Goal: Task Accomplishment & Management: Manage account settings

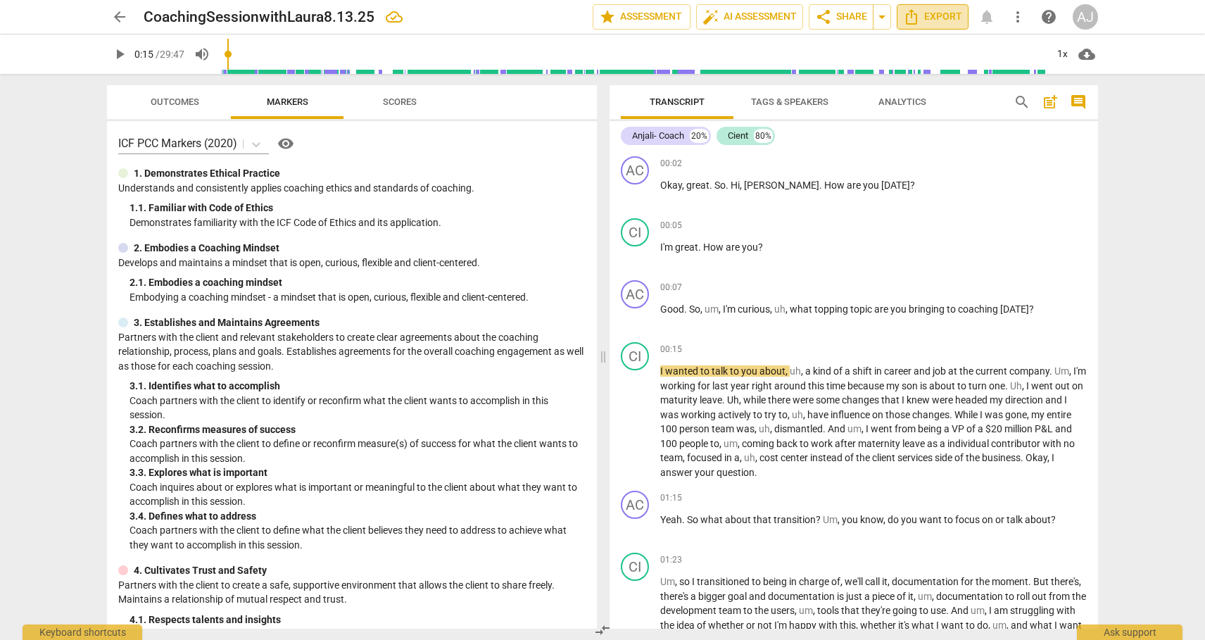
click at [928, 13] on span "Export" at bounding box center [932, 16] width 59 height 17
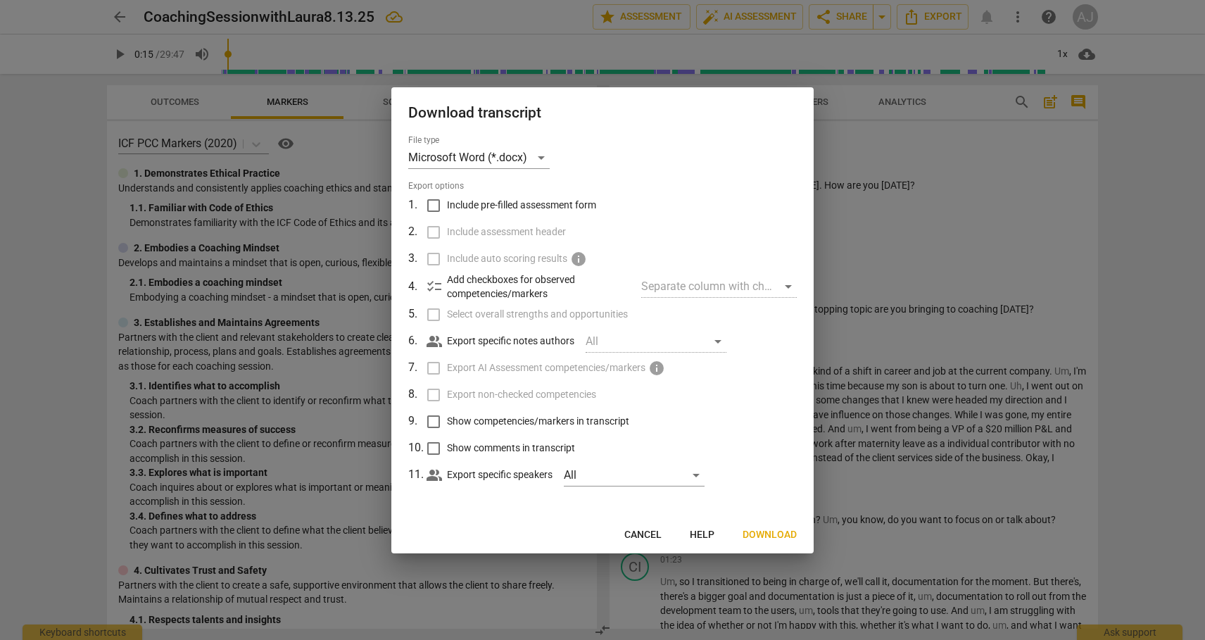
click at [631, 534] on span "Cancel" at bounding box center [642, 535] width 37 height 14
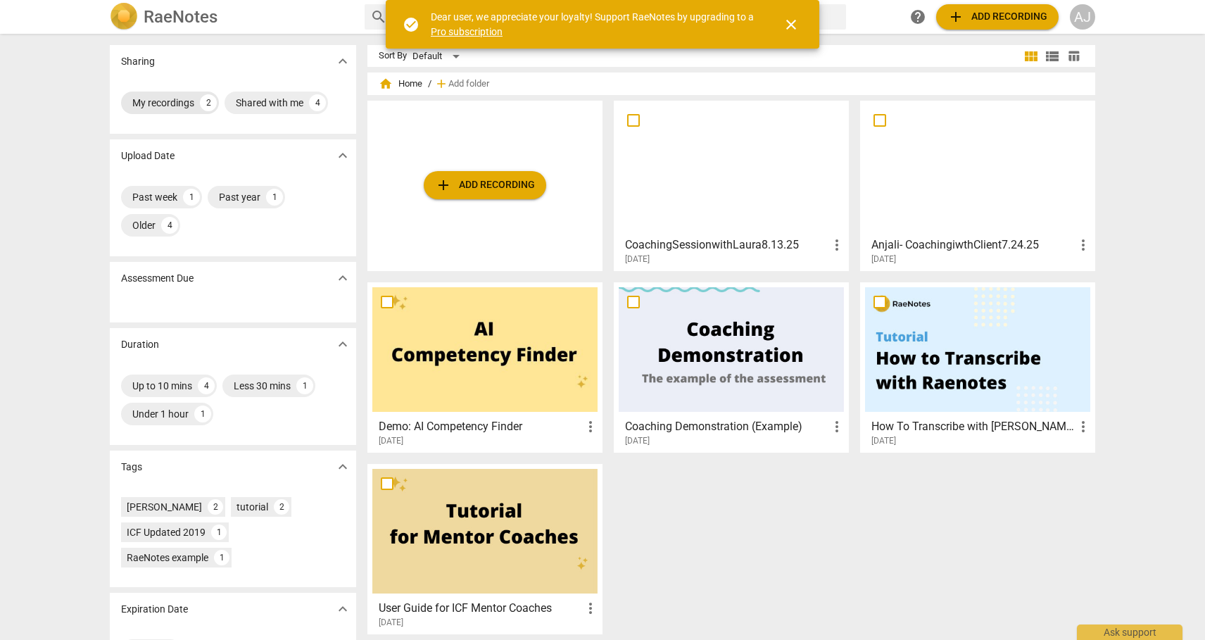
click at [171, 105] on div "My recordings" at bounding box center [163, 103] width 62 height 14
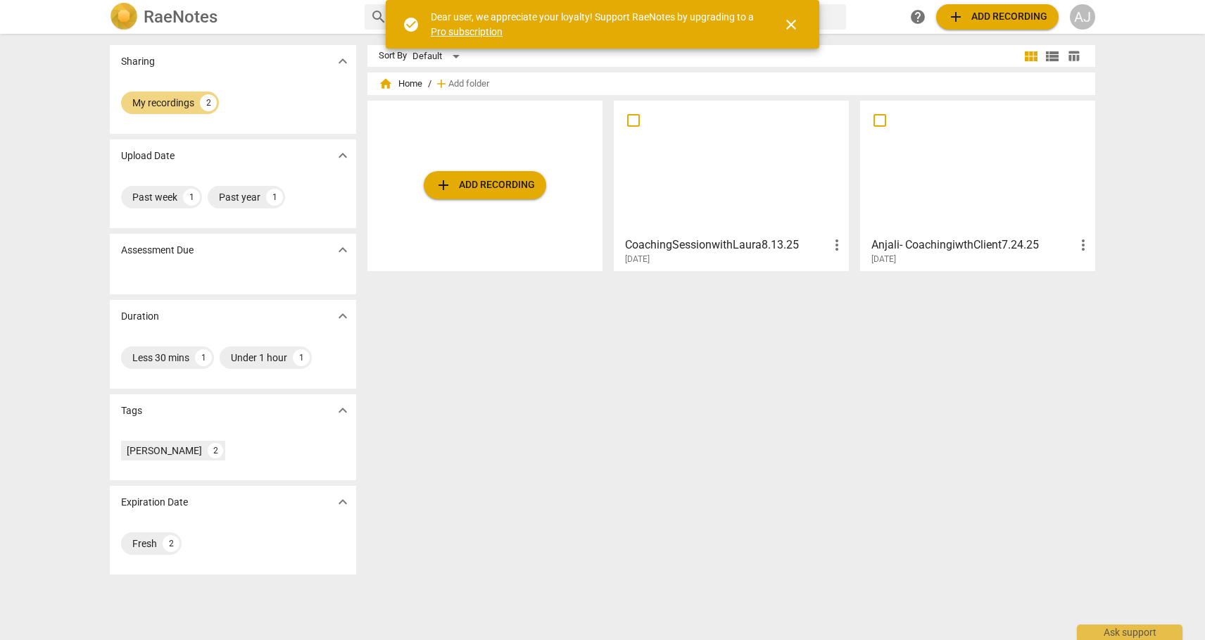
click at [798, 21] on span "close" at bounding box center [791, 24] width 17 height 17
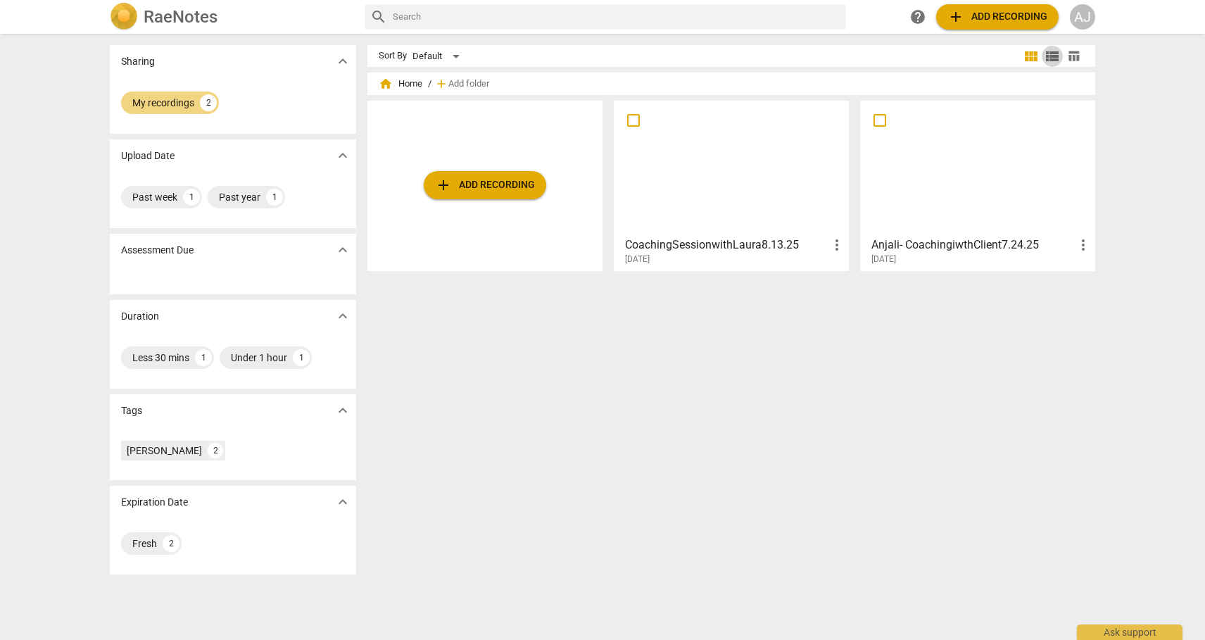
click at [1052, 53] on span "view_list" at bounding box center [1052, 56] width 17 height 17
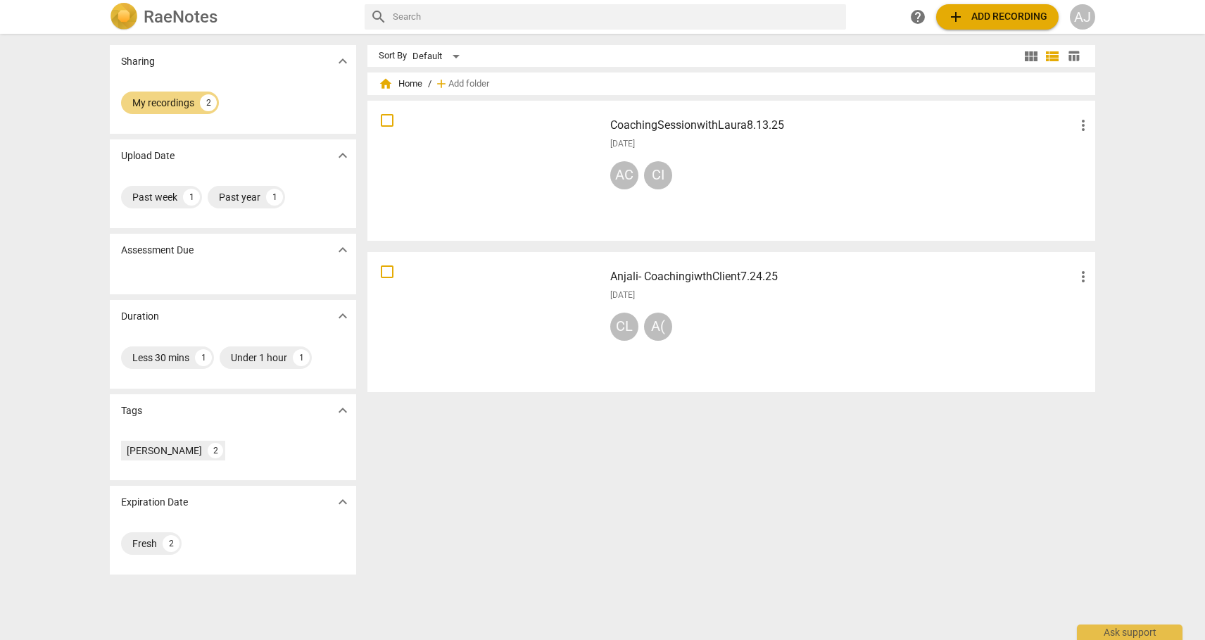
click at [752, 125] on h3 "CoachingSessionwithLaura8.13.25" at bounding box center [842, 125] width 465 height 17
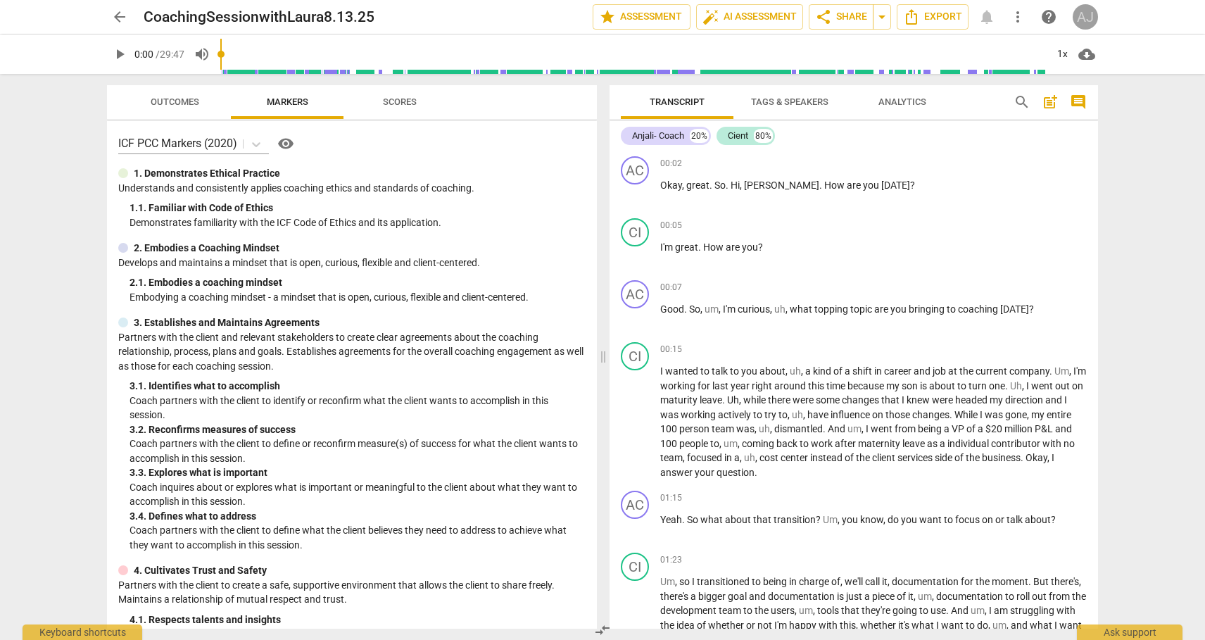
click at [1080, 19] on div "AJ" at bounding box center [1085, 16] width 25 height 25
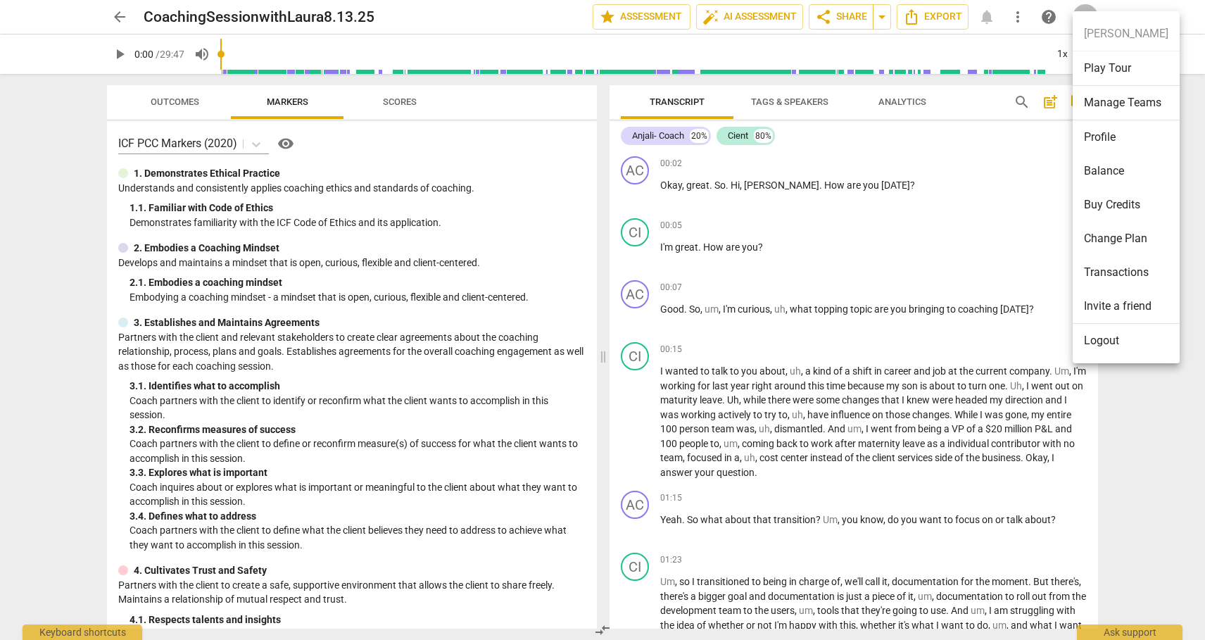
click at [121, 1] on div at bounding box center [602, 320] width 1205 height 640
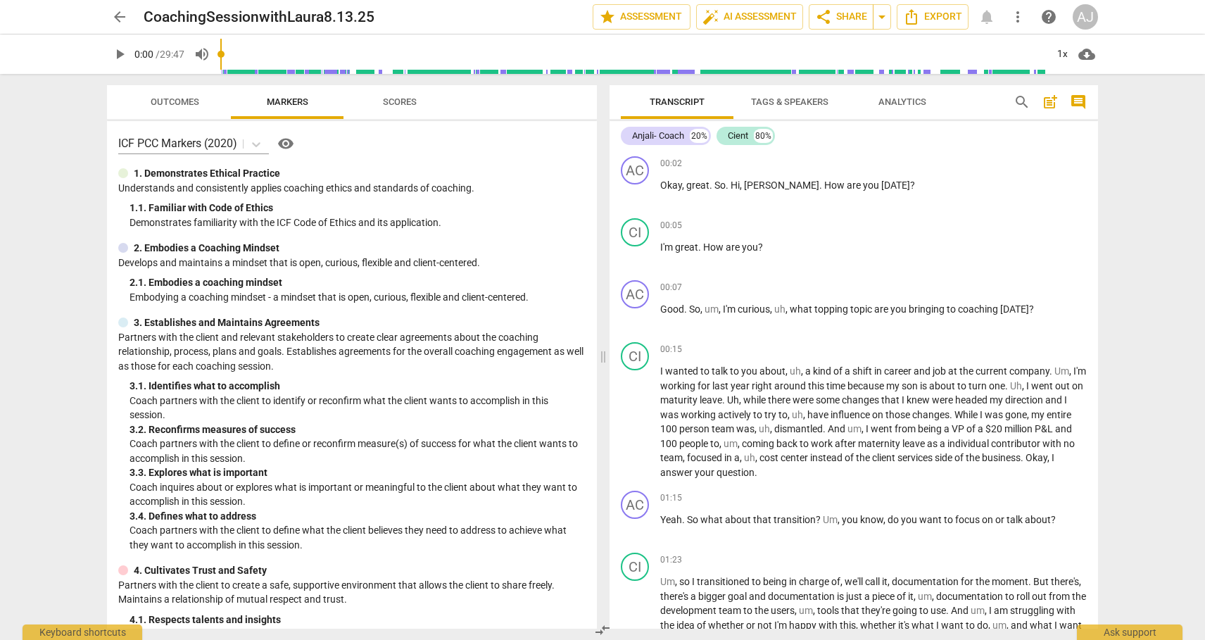
click at [121, 12] on span "arrow_back" at bounding box center [119, 16] width 17 height 17
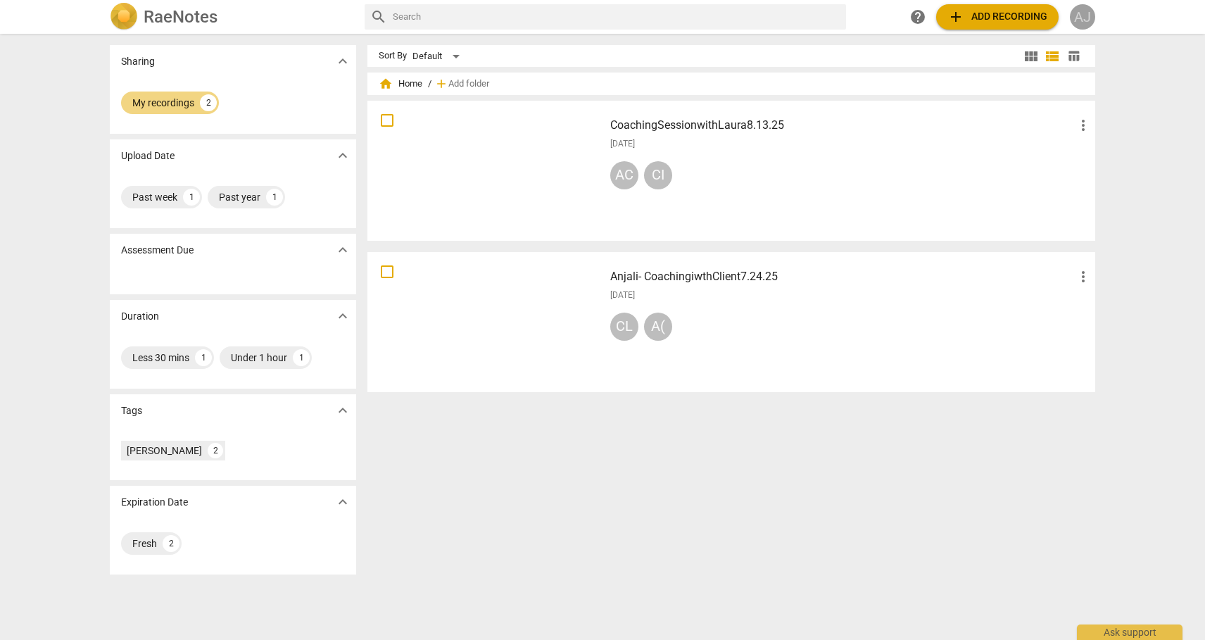
click at [1090, 14] on div "AJ" at bounding box center [1082, 16] width 25 height 25
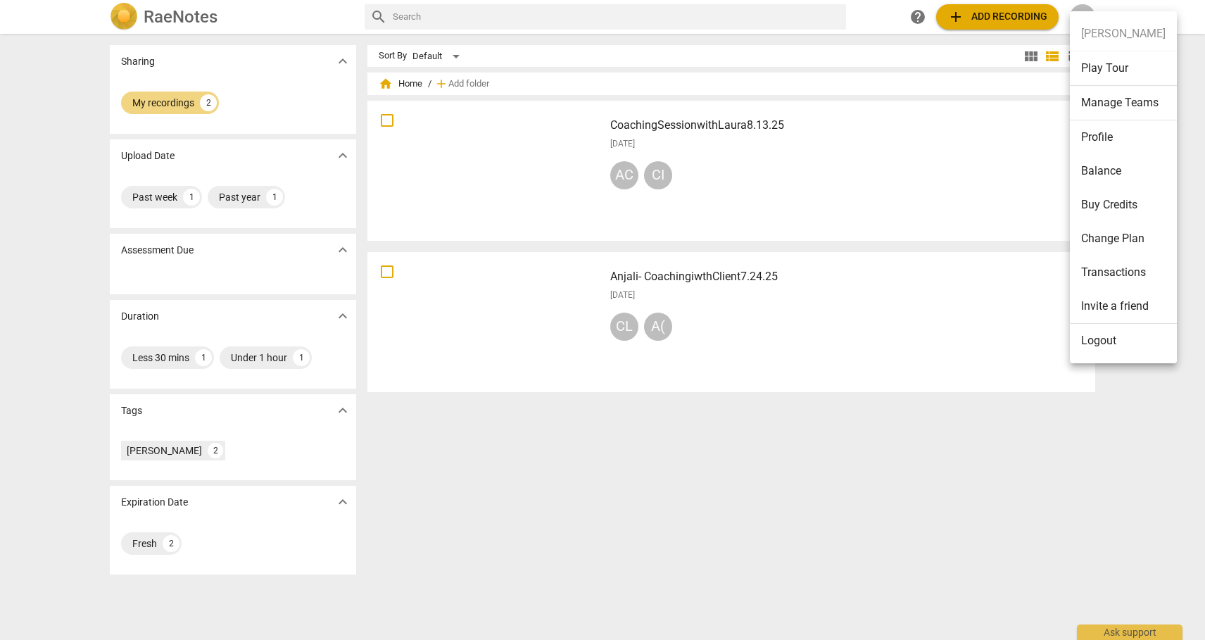
click at [1093, 350] on li "Logout" at bounding box center [1123, 341] width 107 height 34
